Goal: Download file/media

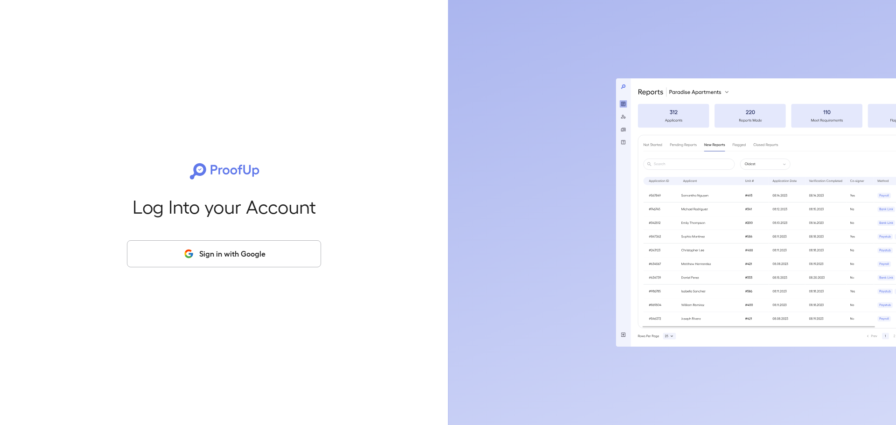
click at [233, 257] on button "Sign in with Google" at bounding box center [224, 253] width 194 height 27
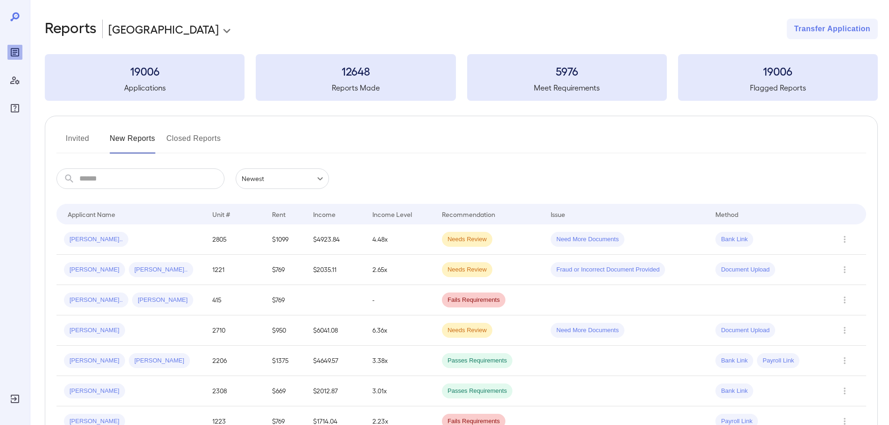
drag, startPoint x: 153, startPoint y: 168, endPoint x: 151, endPoint y: 173, distance: 5.5
click at [151, 174] on input "text" at bounding box center [151, 178] width 145 height 21
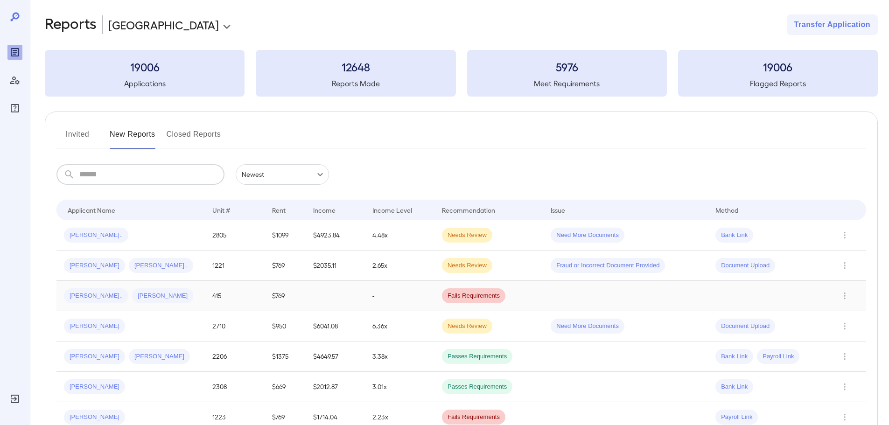
scroll to position [7, 0]
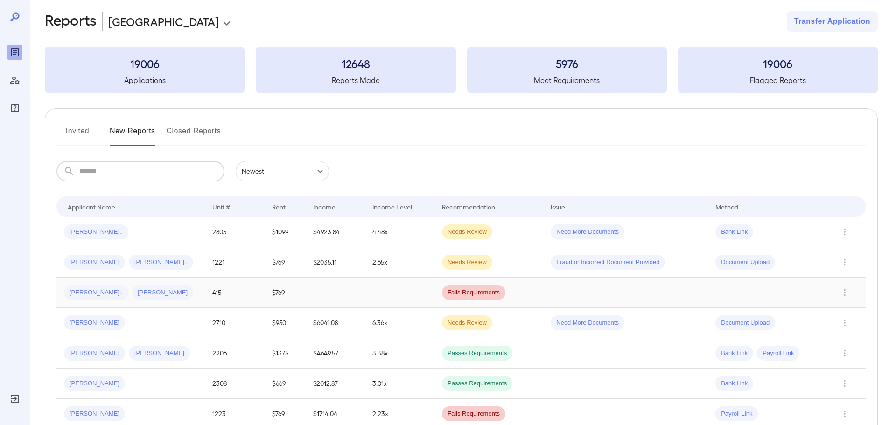
click at [284, 300] on td "$769" at bounding box center [285, 293] width 41 height 30
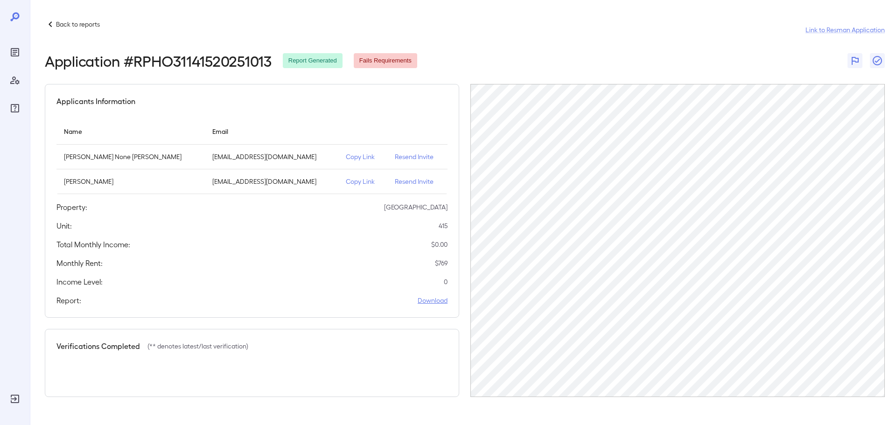
click at [438, 300] on link "Download" at bounding box center [433, 300] width 30 height 9
